Goal: Task Accomplishment & Management: Complete application form

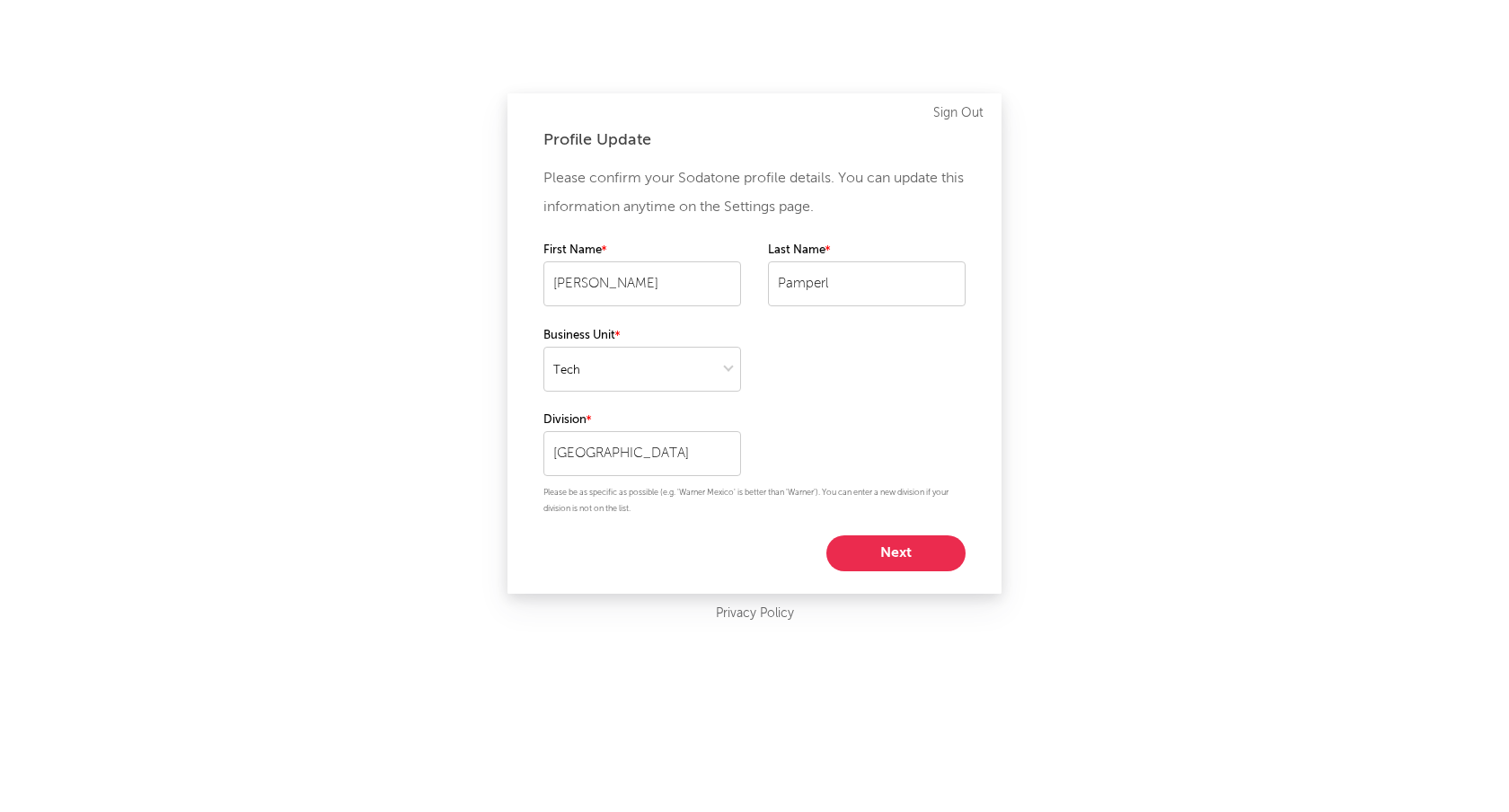
select select "tech"
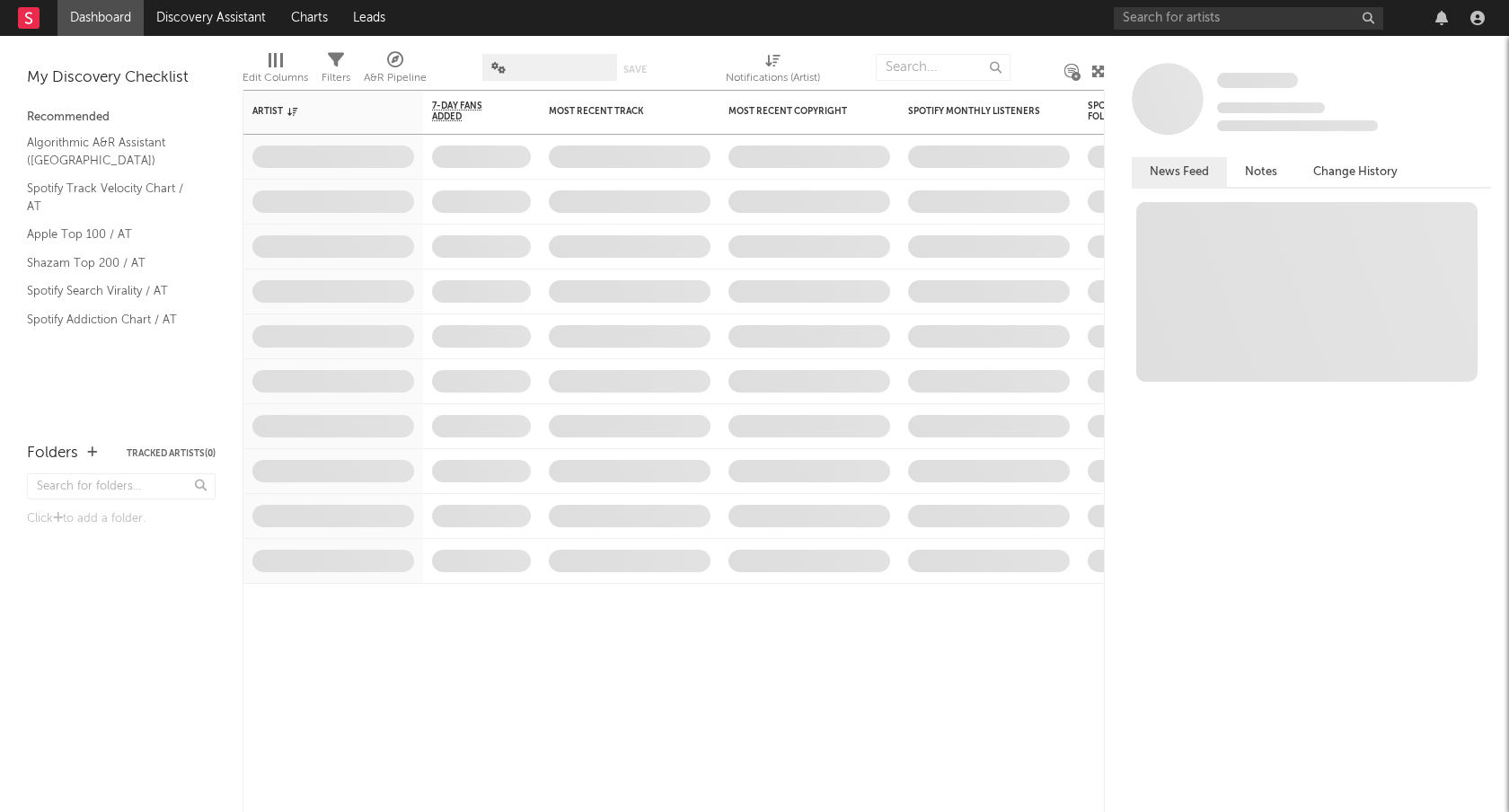
select select "tech"
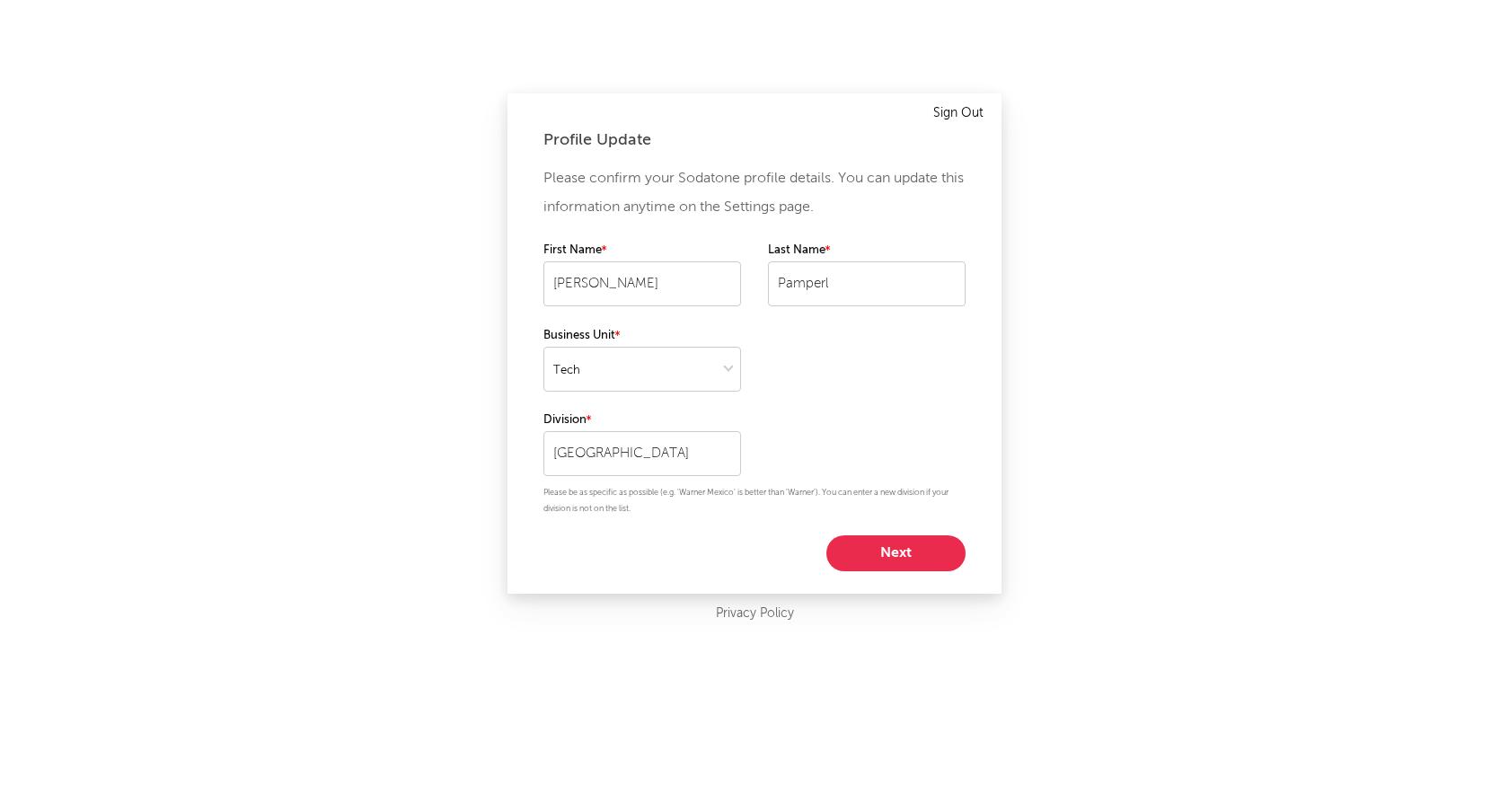
click at [965, 106] on link "Sign Out" at bounding box center [958, 113] width 50 height 21
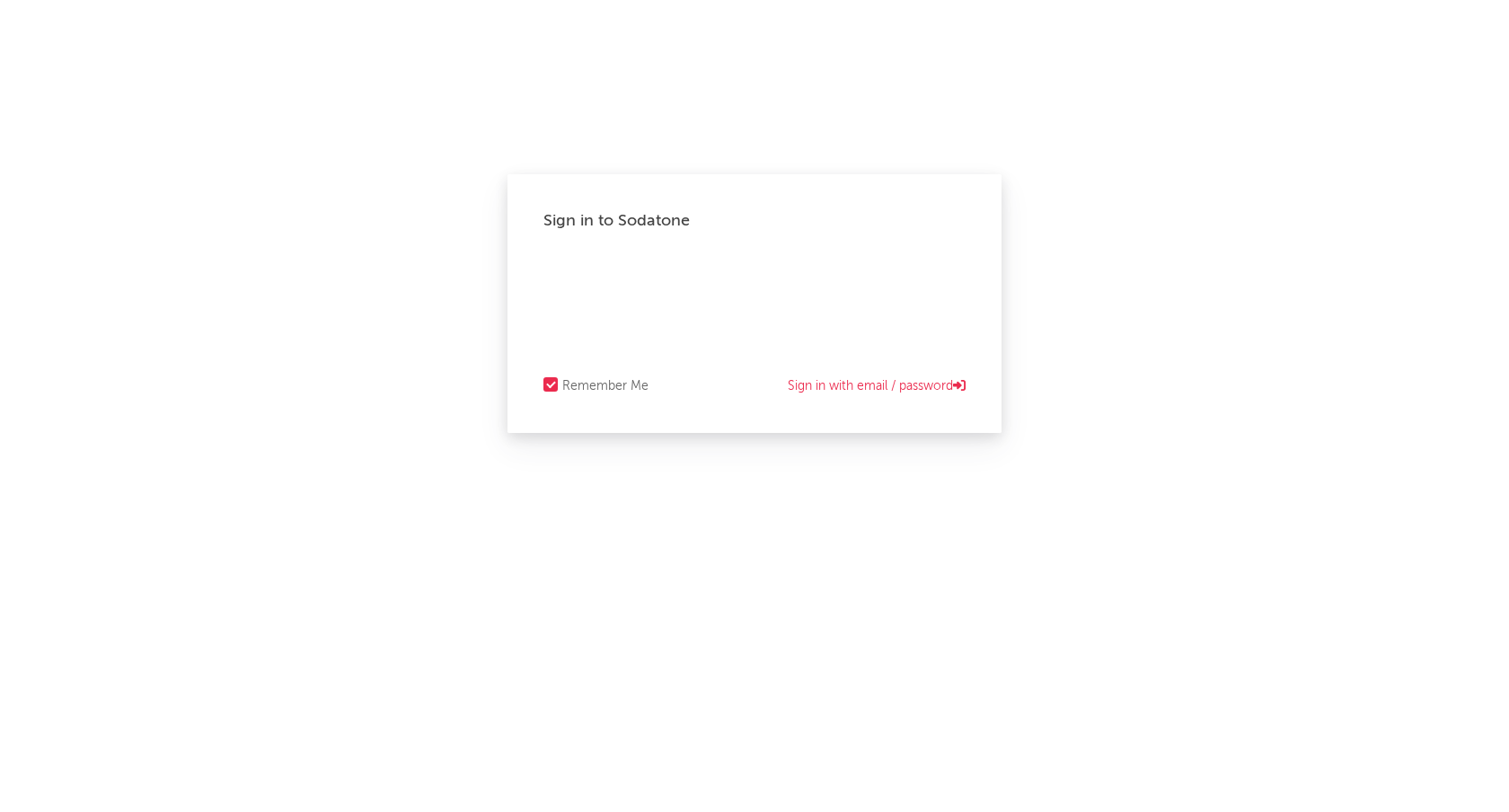
select select "tech"
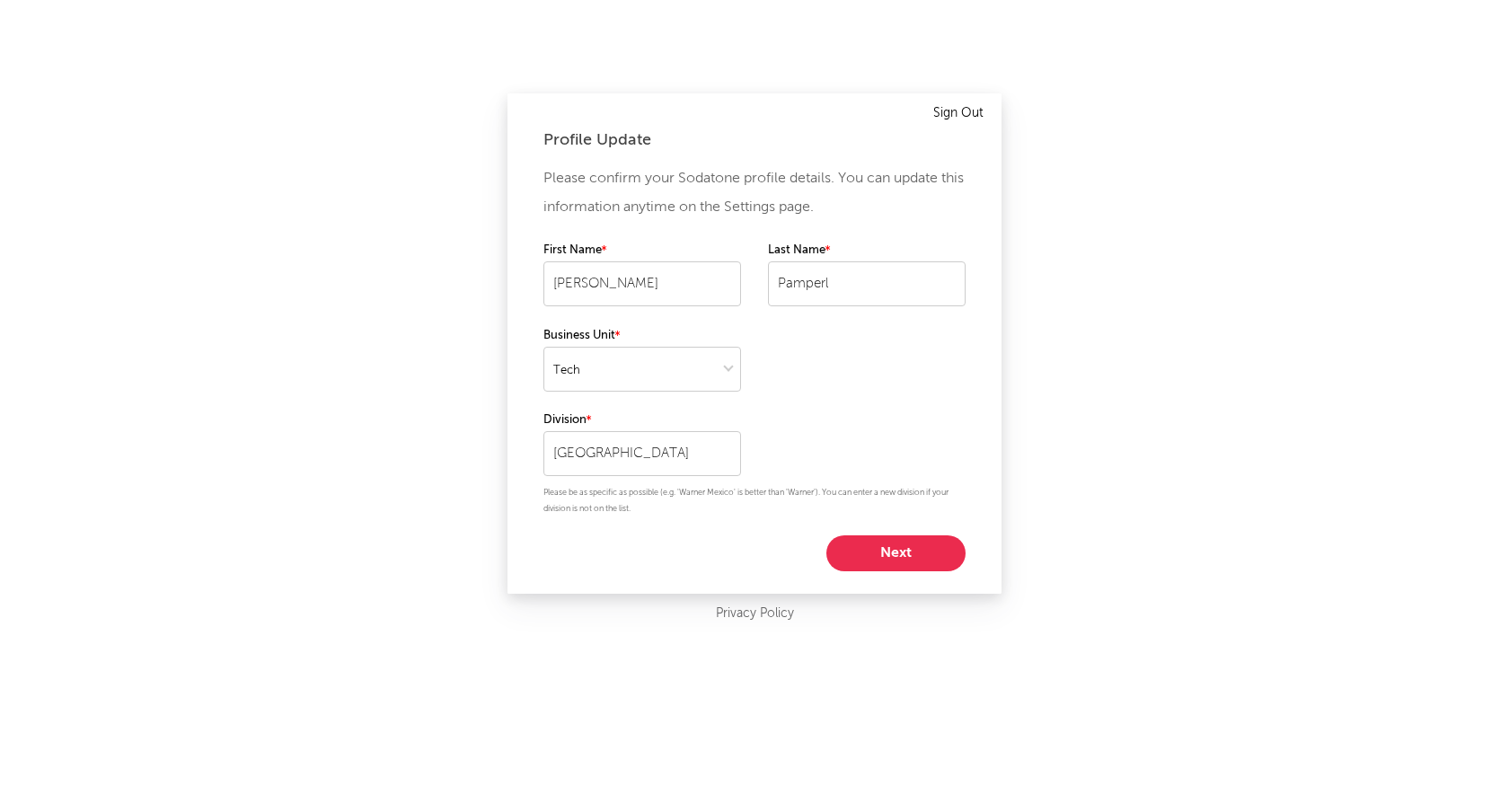
click at [961, 121] on link "Sign Out" at bounding box center [958, 113] width 50 height 21
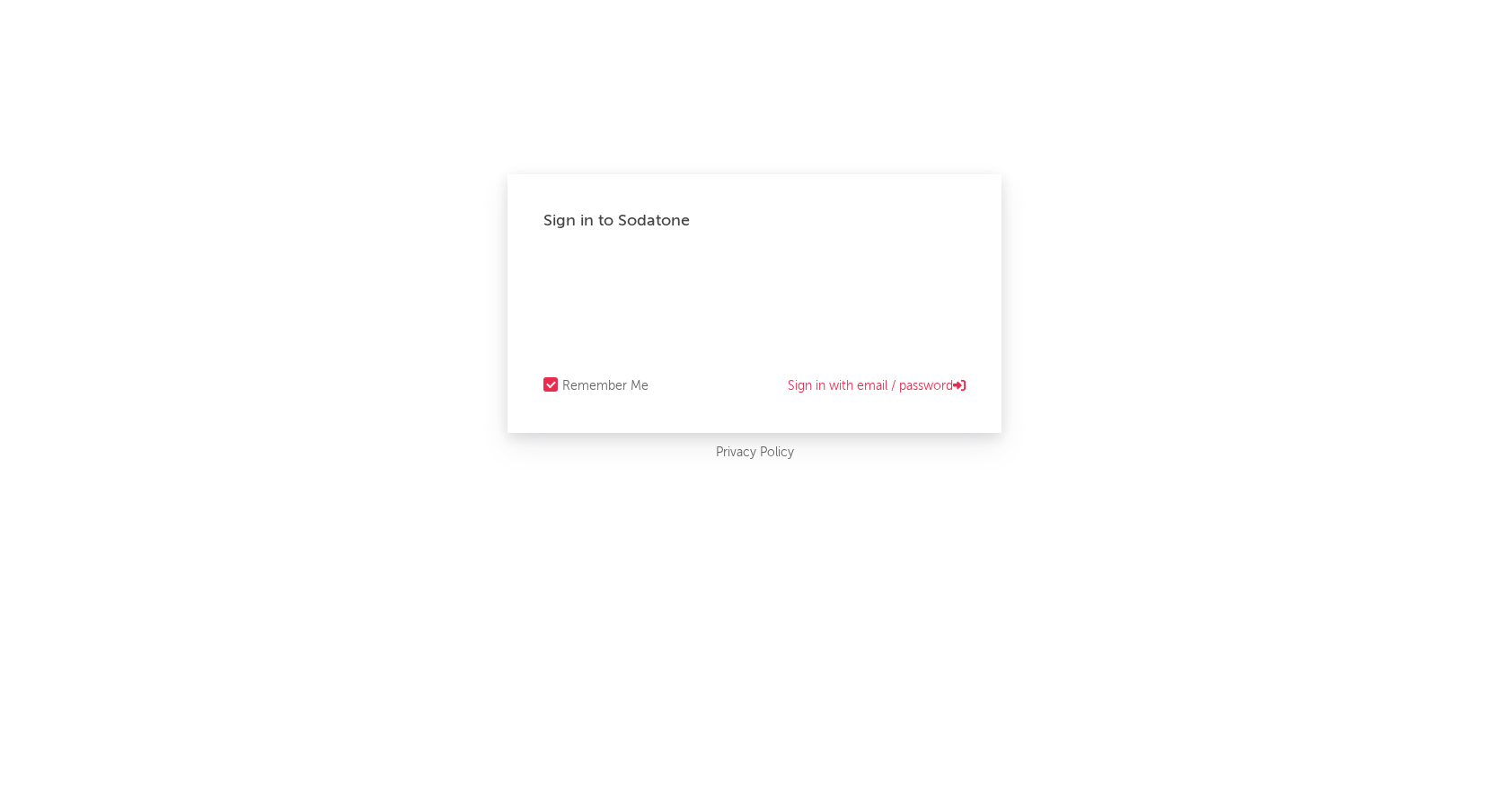
select select "tech"
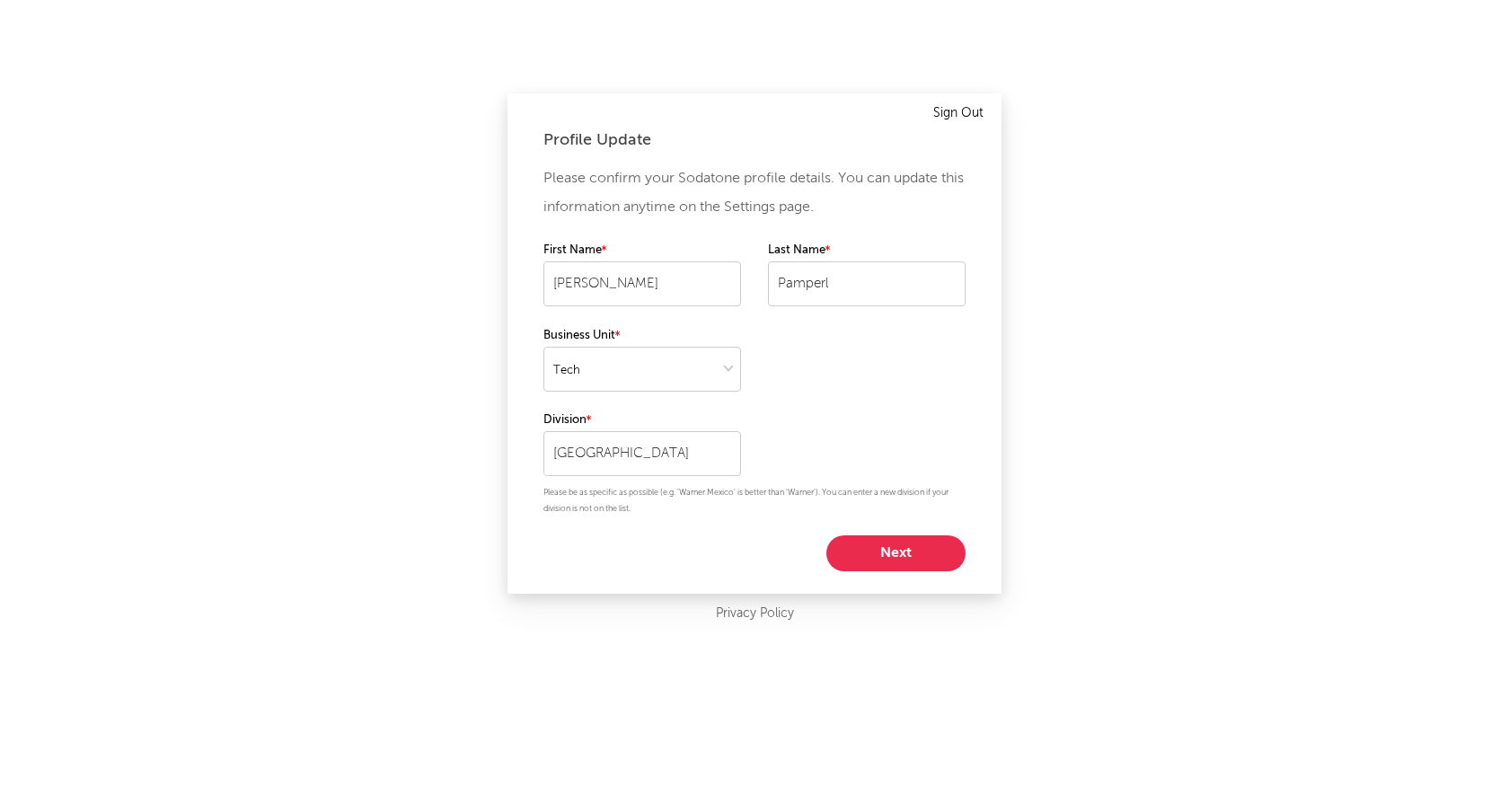
click at [963, 114] on link "Sign Out" at bounding box center [958, 113] width 50 height 21
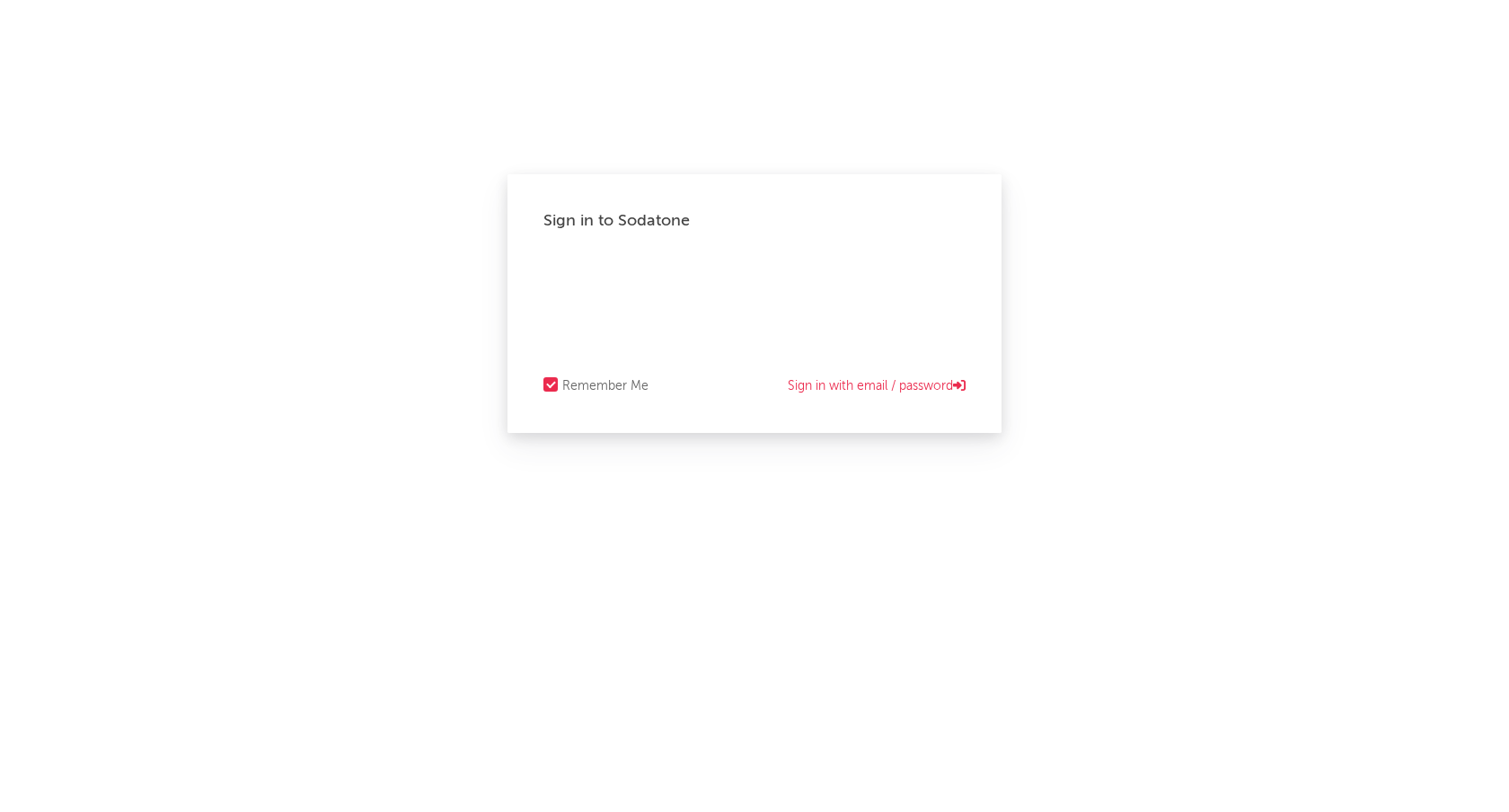
select select "tech"
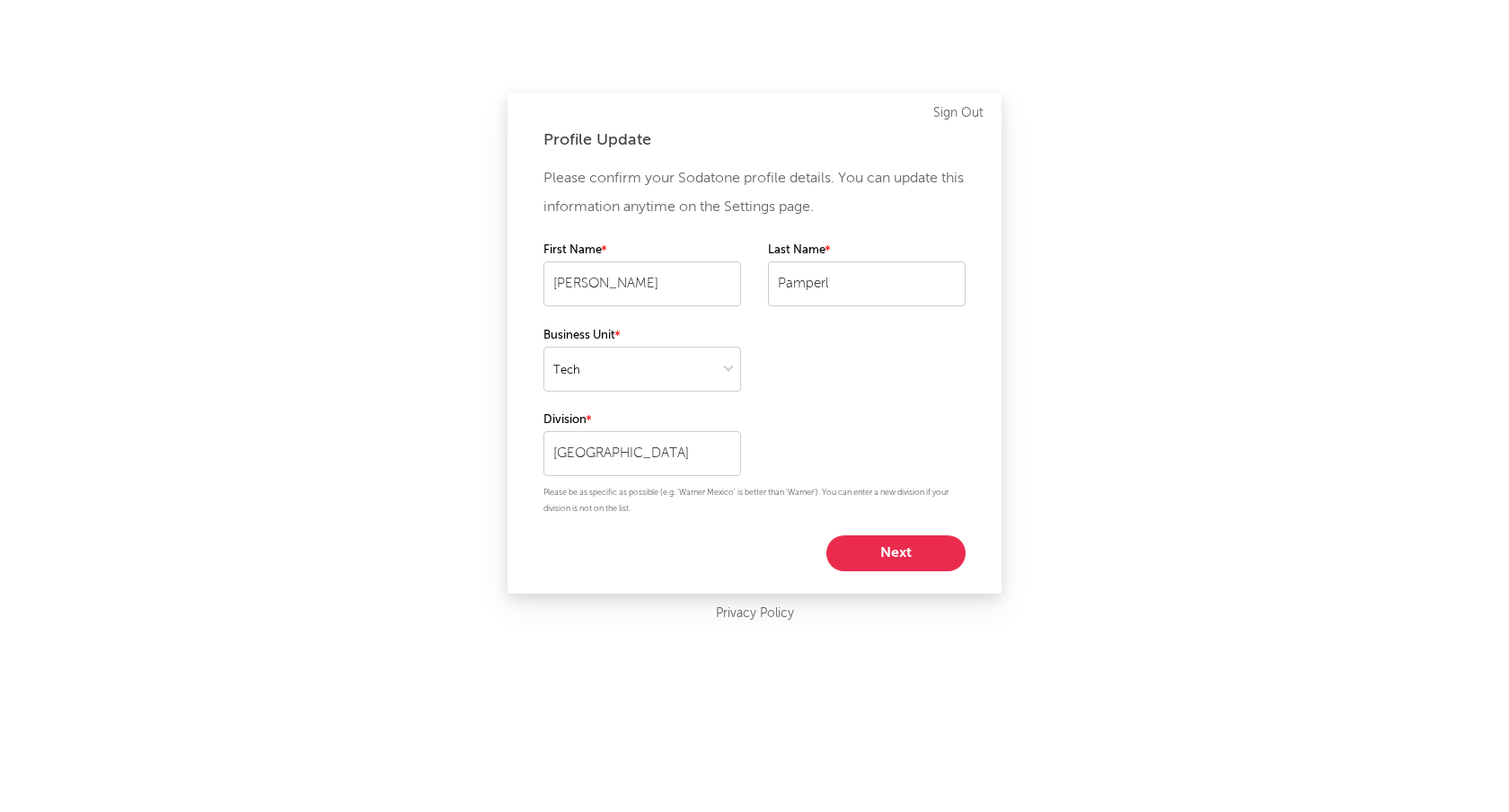
click at [962, 114] on link "Sign Out" at bounding box center [958, 113] width 50 height 21
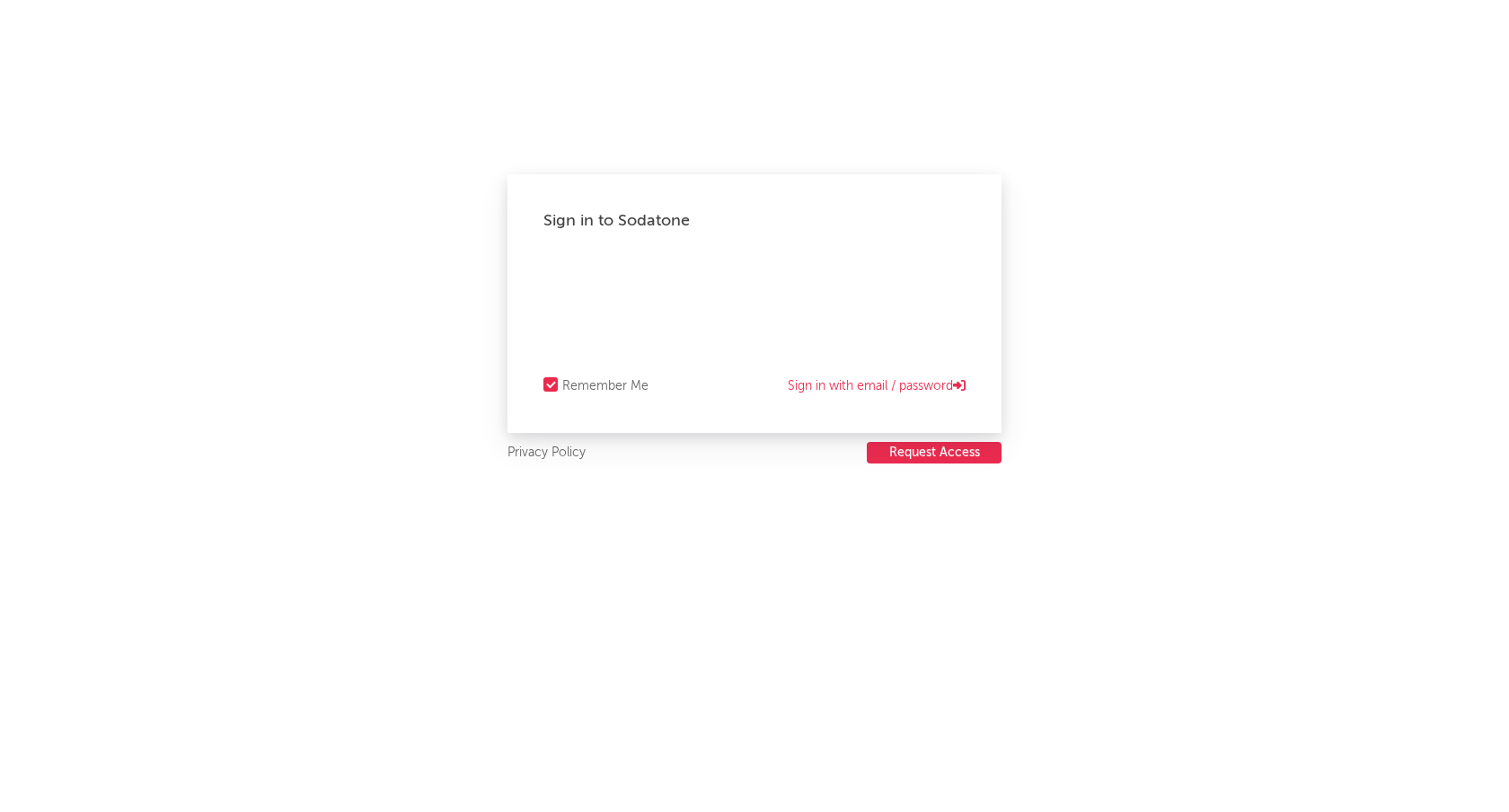
click at [568, 388] on div "Remember Me" at bounding box center [605, 386] width 86 height 21
click at [544, 388] on input "Remember Me" at bounding box center [544, 386] width 0 height 21
select select "tech"
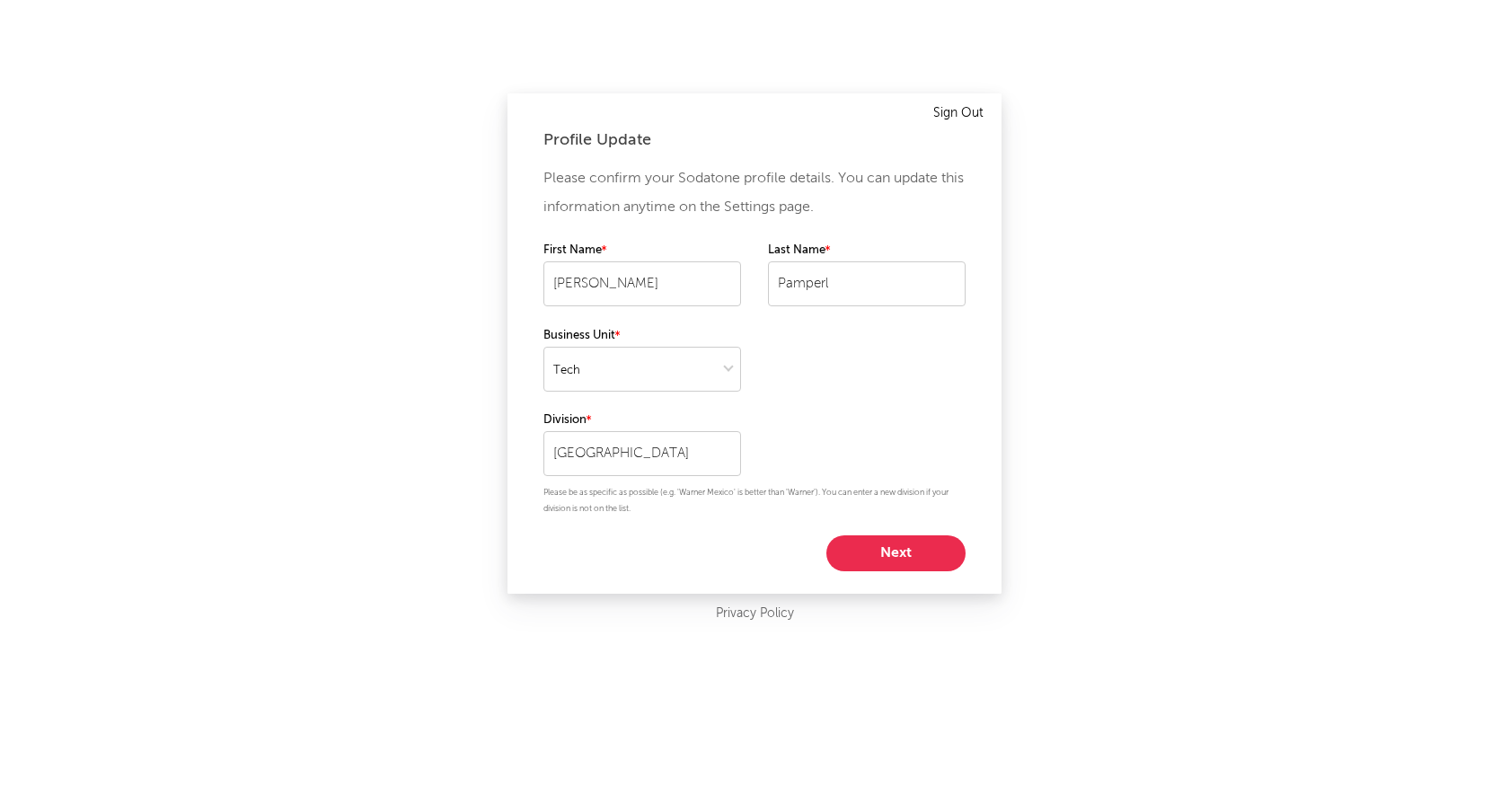
click at [961, 113] on link "Sign Out" at bounding box center [958, 113] width 50 height 21
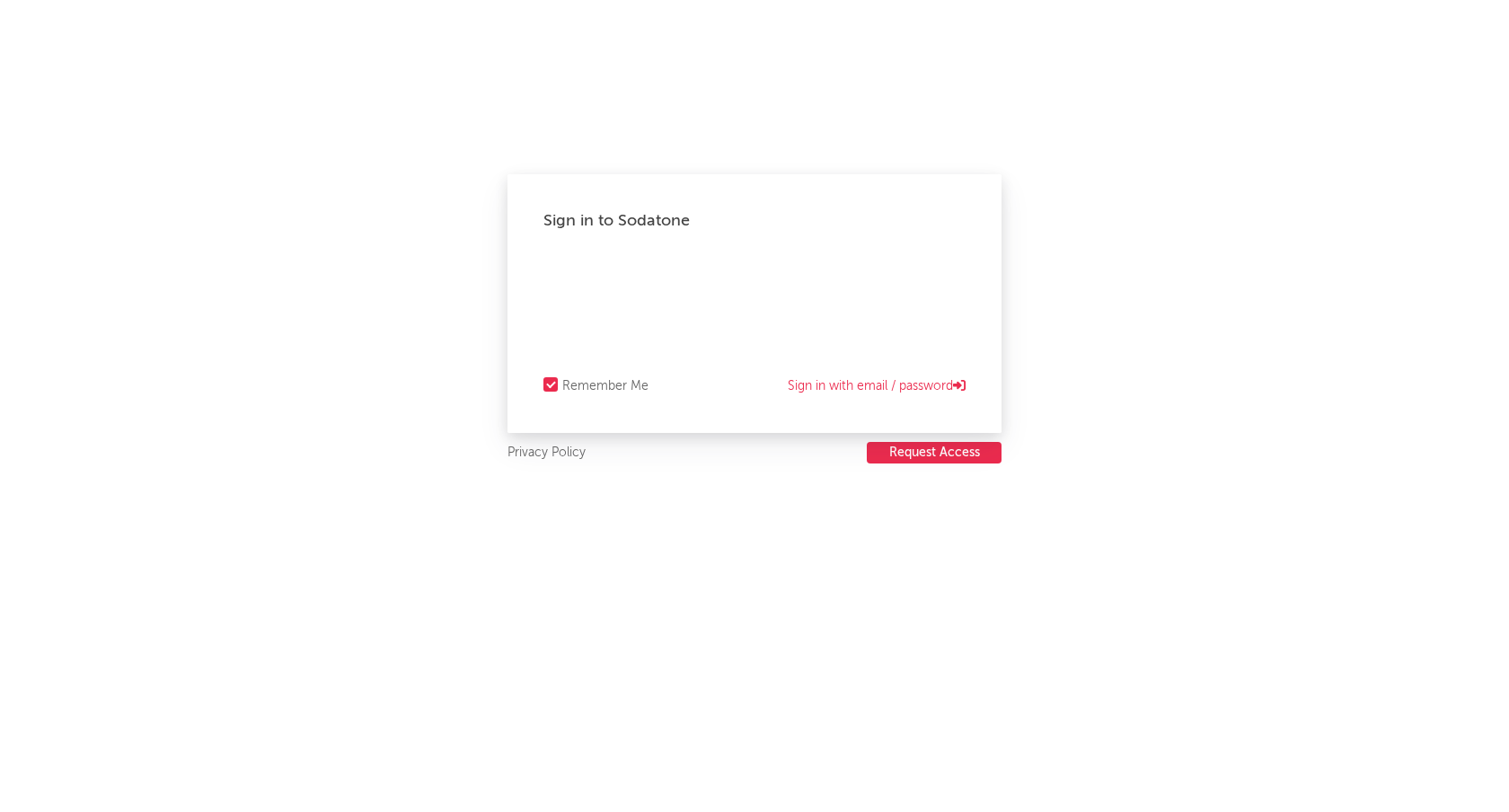
click at [939, 445] on button "Request Access" at bounding box center [934, 452] width 135 height 21
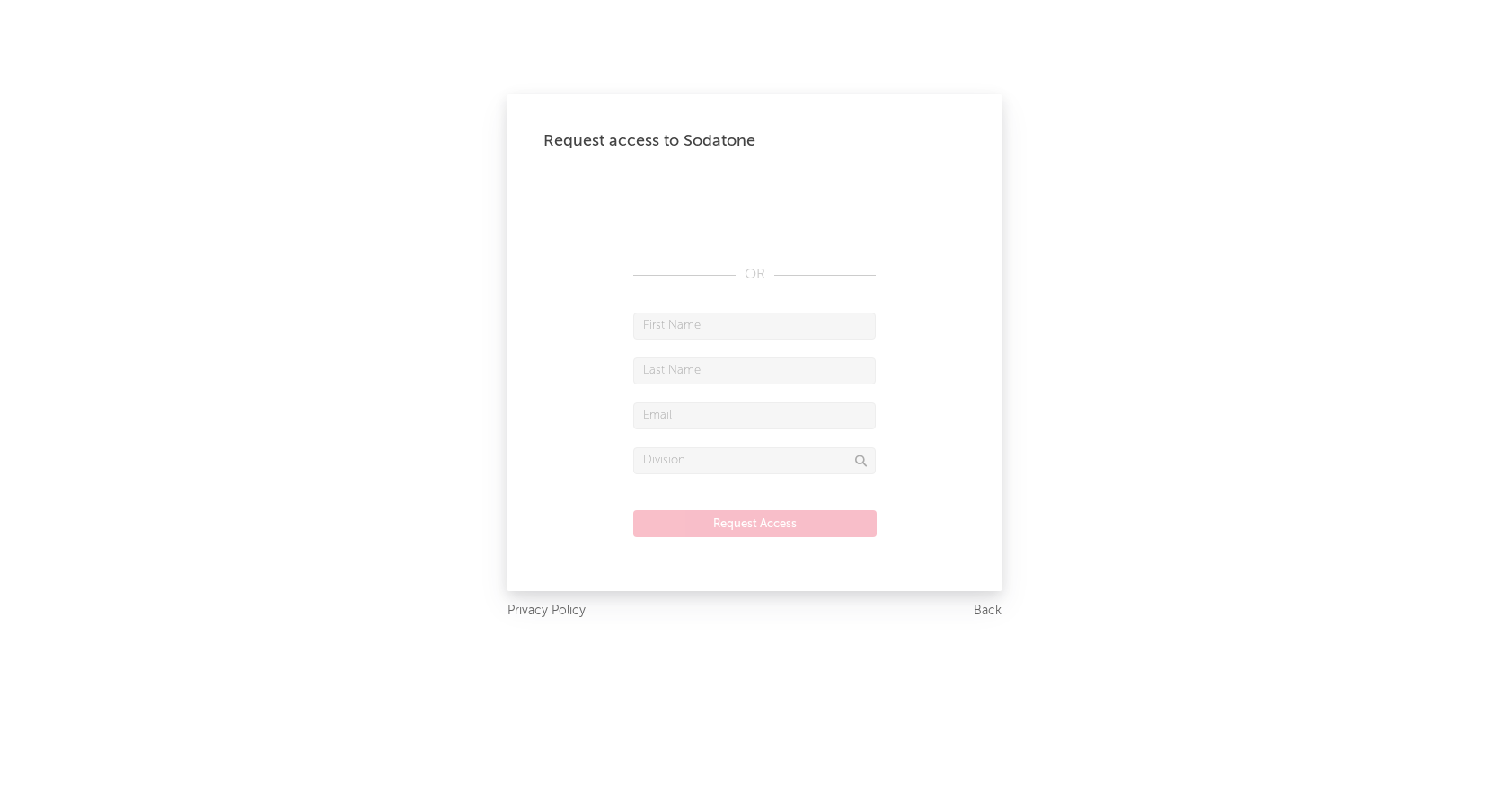
click at [1172, 342] on div "Request access to Sodatone OR Request Access Privacy Policy Back" at bounding box center [754, 406] width 1509 height 812
